Goal: Information Seeking & Learning: Learn about a topic

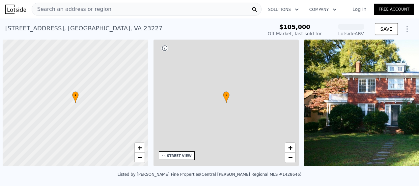
scroll to position [0, 3]
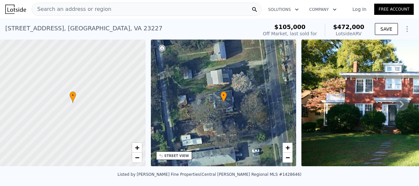
click at [396, 107] on icon at bounding box center [401, 103] width 13 height 13
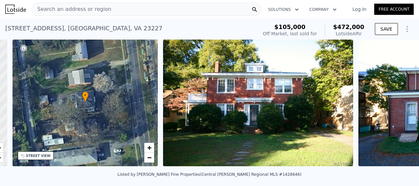
scroll to position [0, 153]
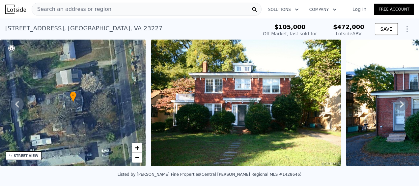
click at [395, 105] on icon at bounding box center [401, 103] width 13 height 13
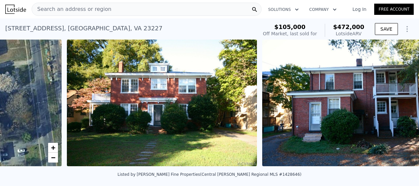
scroll to position [0, 301]
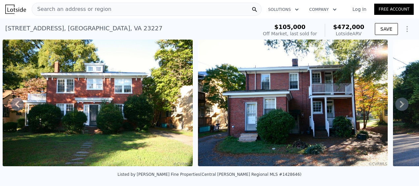
click at [395, 105] on icon at bounding box center [401, 103] width 13 height 13
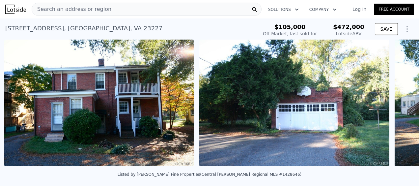
scroll to position [0, 496]
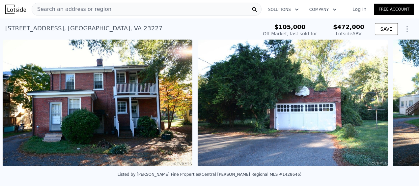
click at [392, 105] on div "• + − • + − STREET VIEW Loading... SATELLITE VIEW" at bounding box center [209, 104] width 419 height 129
click at [398, 105] on icon at bounding box center [401, 103] width 13 height 13
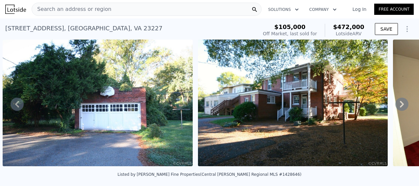
click at [400, 105] on icon at bounding box center [402, 104] width 4 height 7
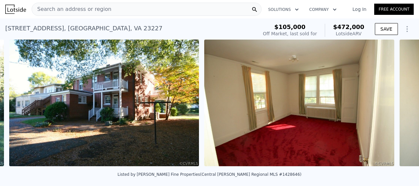
scroll to position [0, 886]
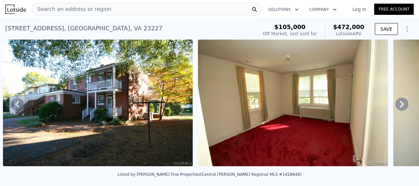
click at [400, 106] on icon at bounding box center [402, 104] width 4 height 7
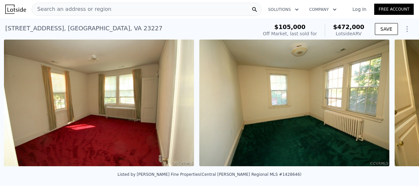
scroll to position [0, 1081]
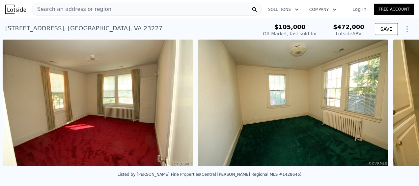
click at [398, 106] on div "• + − • + − STREET VIEW Loading... SATELLITE VIEW" at bounding box center [209, 104] width 419 height 129
click at [400, 106] on icon at bounding box center [402, 104] width 4 height 7
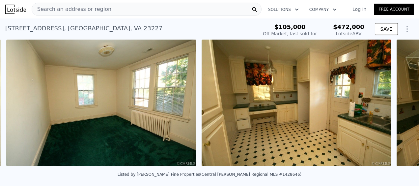
scroll to position [0, 1277]
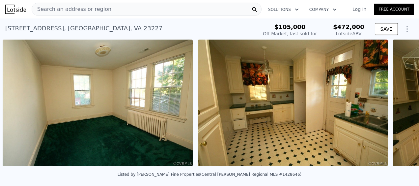
click at [398, 106] on div "• + − • + − STREET VIEW Loading... SATELLITE VIEW" at bounding box center [209, 104] width 419 height 129
click at [395, 104] on icon at bounding box center [401, 103] width 13 height 13
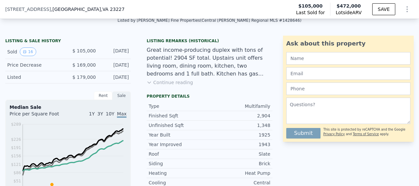
scroll to position [152, 0]
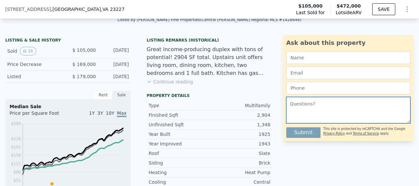
click at [292, 117] on textarea at bounding box center [348, 110] width 124 height 26
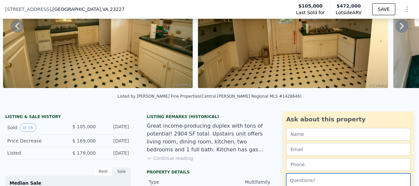
scroll to position [75, 0]
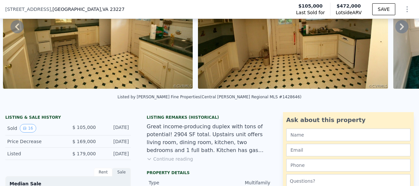
click at [242, 124] on div "Listing Remarks (Historical) Great income-producing duplex with tons of potenti…" at bounding box center [209, 141] width 136 height 53
click at [242, 138] on div "Great income-producing duplex with tons of potential! 2904 SF total. Upstairs u…" at bounding box center [208, 138] width 125 height 32
click at [169, 162] on button "Continue reading" at bounding box center [169, 158] width 46 height 7
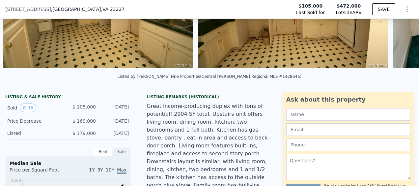
scroll to position [110, 0]
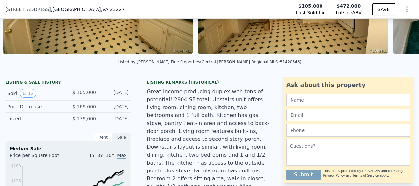
click at [250, 132] on div "Great income-producing duplex with tons of potential! 2904 SF total. Upstairs u…" at bounding box center [208, 167] width 125 height 158
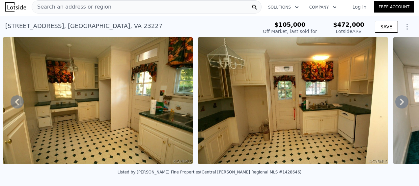
scroll to position [0, 0]
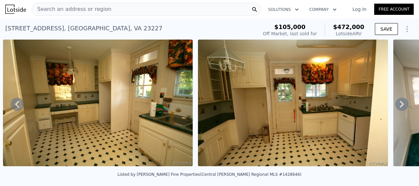
click at [395, 105] on icon at bounding box center [401, 103] width 13 height 13
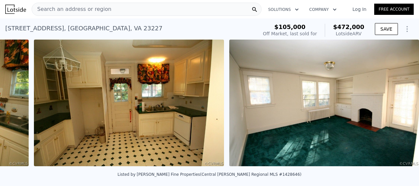
click at [397, 104] on img at bounding box center [324, 103] width 190 height 126
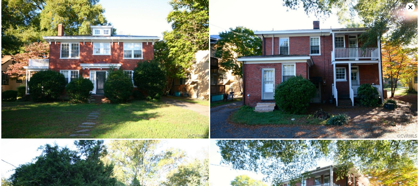
click at [411, 7] on icon at bounding box center [410, 7] width 9 height 9
